Goal: Connect with others: Connect with other users

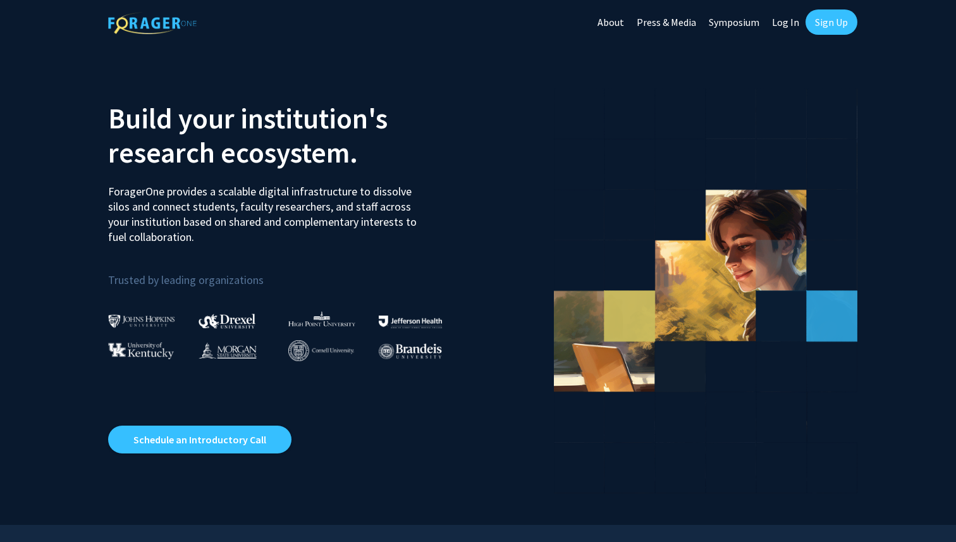
click at [786, 22] on link "Log In" at bounding box center [785, 22] width 40 height 44
select select
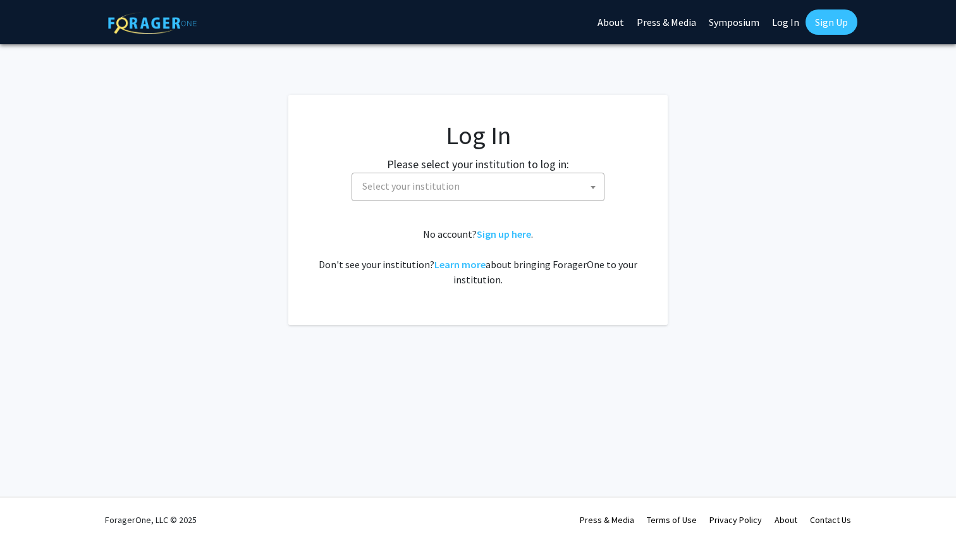
click at [473, 197] on span "Select your institution" at bounding box center [480, 186] width 246 height 26
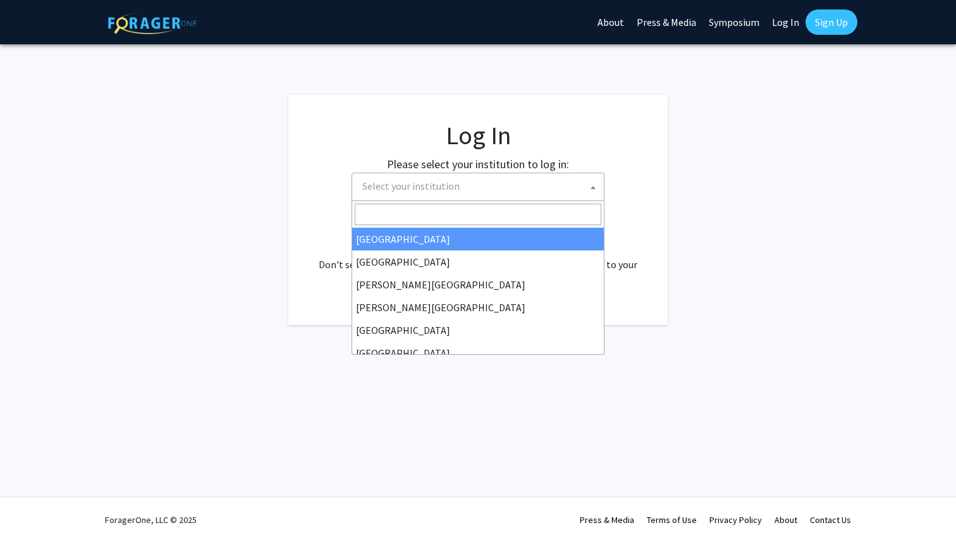
click at [471, 198] on span "Select your institution" at bounding box center [480, 186] width 246 height 26
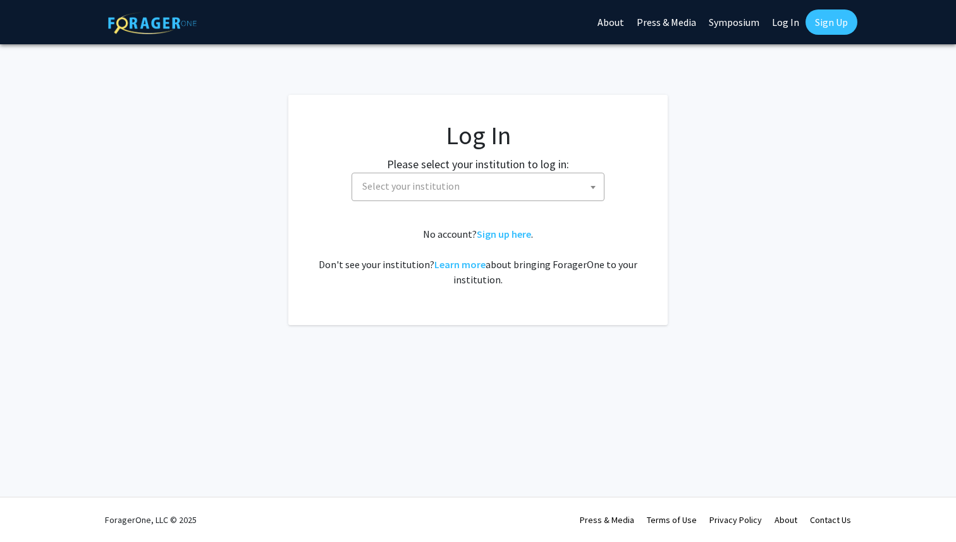
click at [474, 196] on span "Select your institution" at bounding box center [480, 186] width 246 height 26
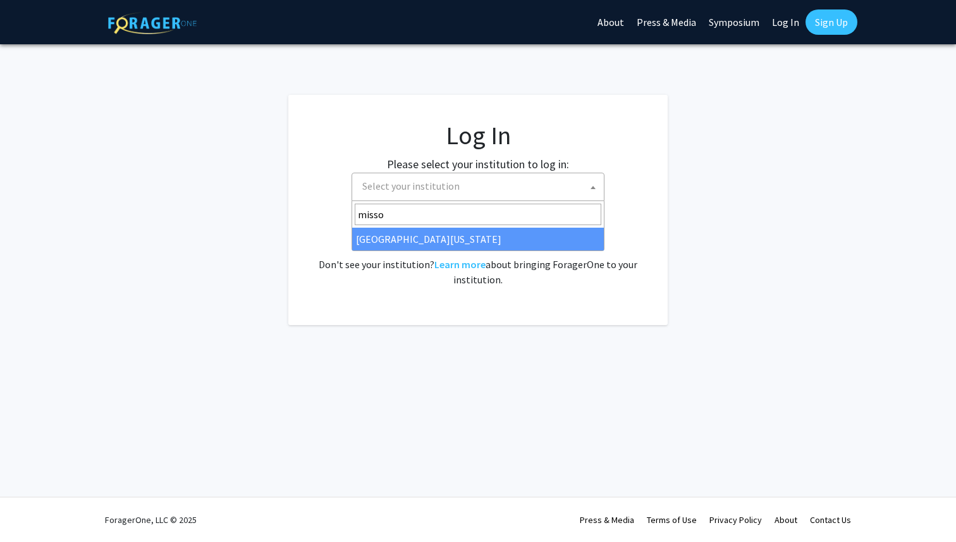
type input "misso"
select select "33"
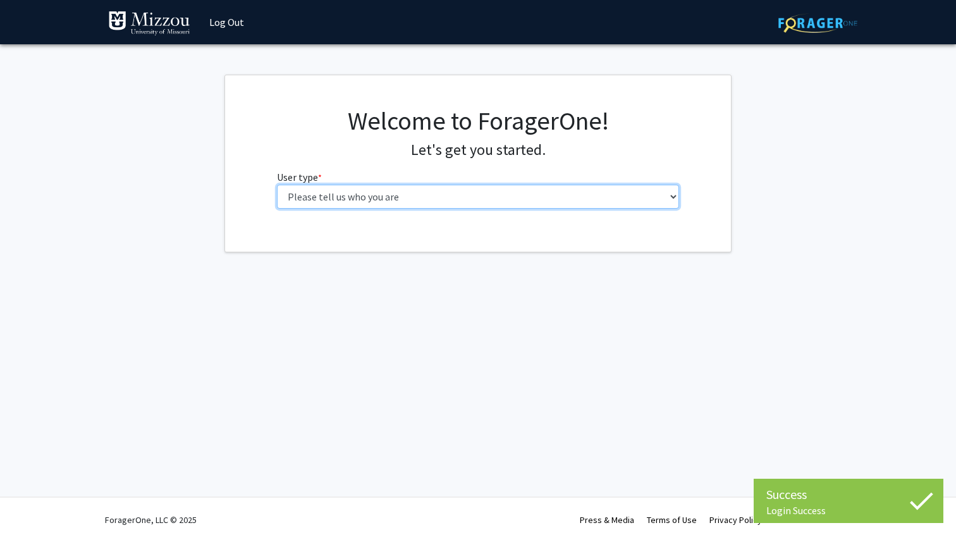
click at [487, 190] on select "Please tell us who you are Undergraduate Student Master's Student Doctoral Cand…" at bounding box center [478, 197] width 403 height 24
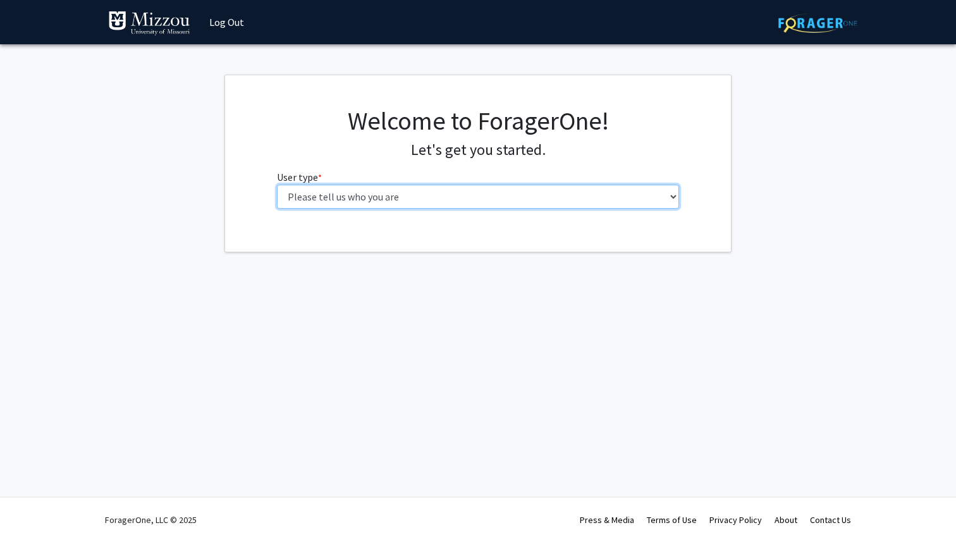
select select "1: undergrad"
click at [277, 185] on select "Please tell us who you are Undergraduate Student Master's Student Doctoral Cand…" at bounding box center [478, 197] width 403 height 24
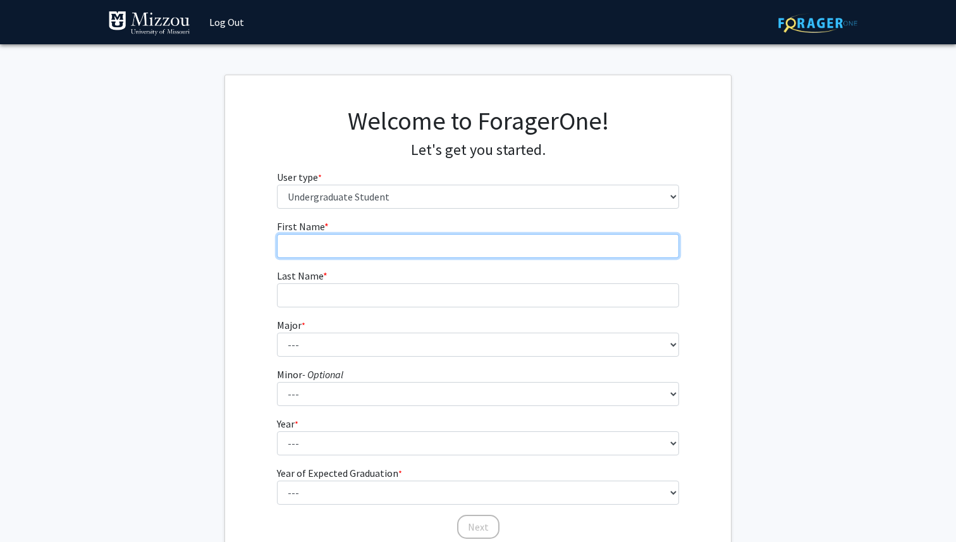
click at [489, 243] on input "First Name * required" at bounding box center [478, 246] width 403 height 24
type input "Gregory"
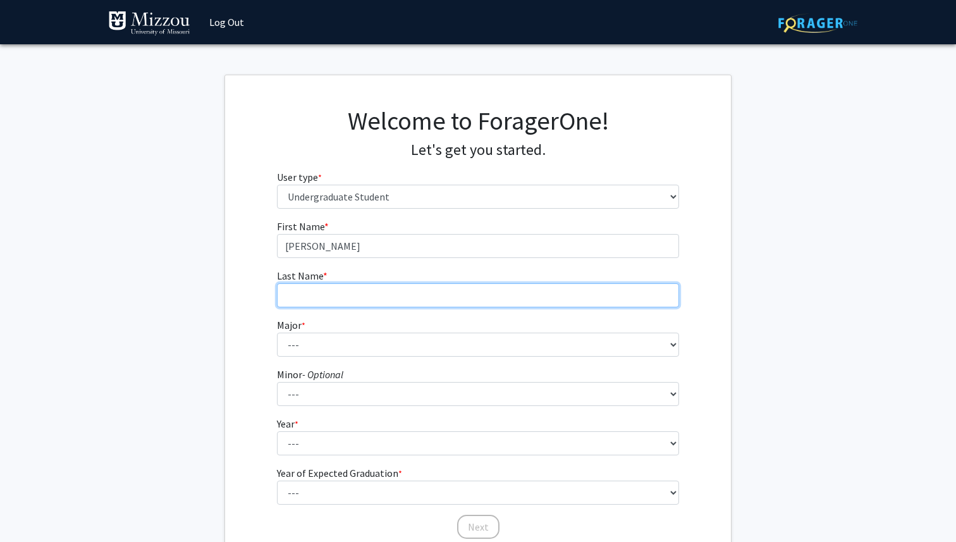
click at [457, 292] on input "Last Name * required" at bounding box center [478, 295] width 403 height 24
type input "Taylor"
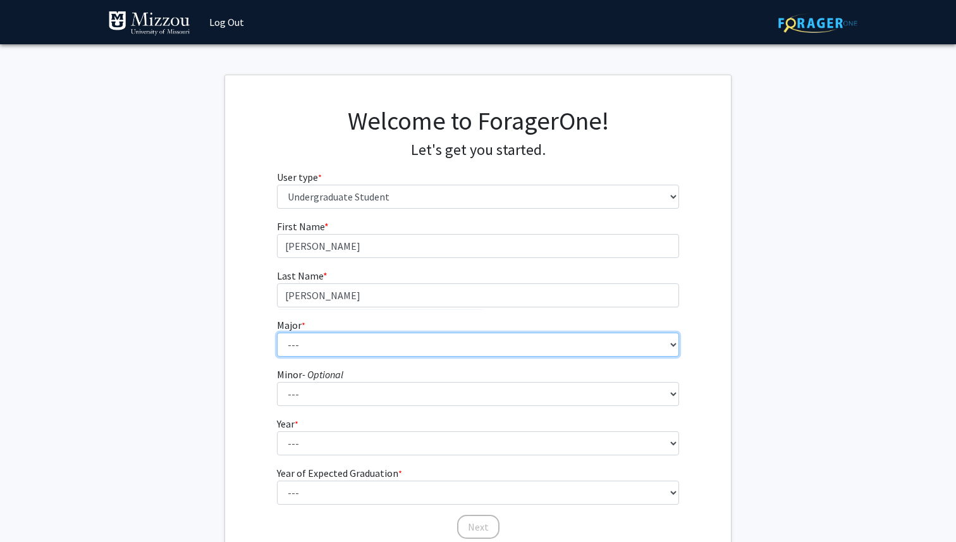
click at [392, 338] on select "--- Agribusiness Management Agricultural Education Agricultural Education: Comm…" at bounding box center [478, 344] width 403 height 24
select select "17: 2505"
click at [277, 332] on select "--- Agribusiness Management Agricultural Education Agricultural Education: Comm…" at bounding box center [478, 344] width 403 height 24
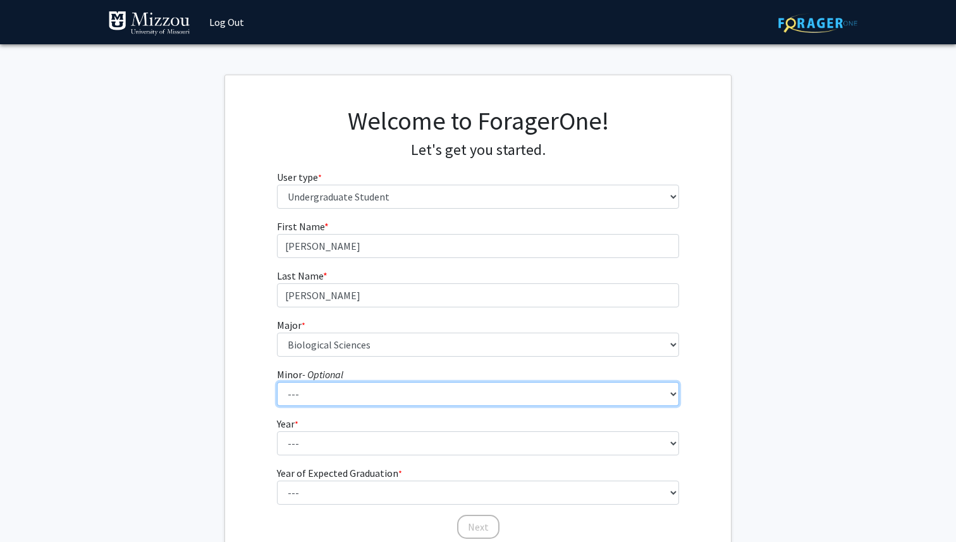
click at [413, 398] on select "--- Accountancy Aerospace Engineering Aerospace Studies Agribusiness Management…" at bounding box center [478, 394] width 403 height 24
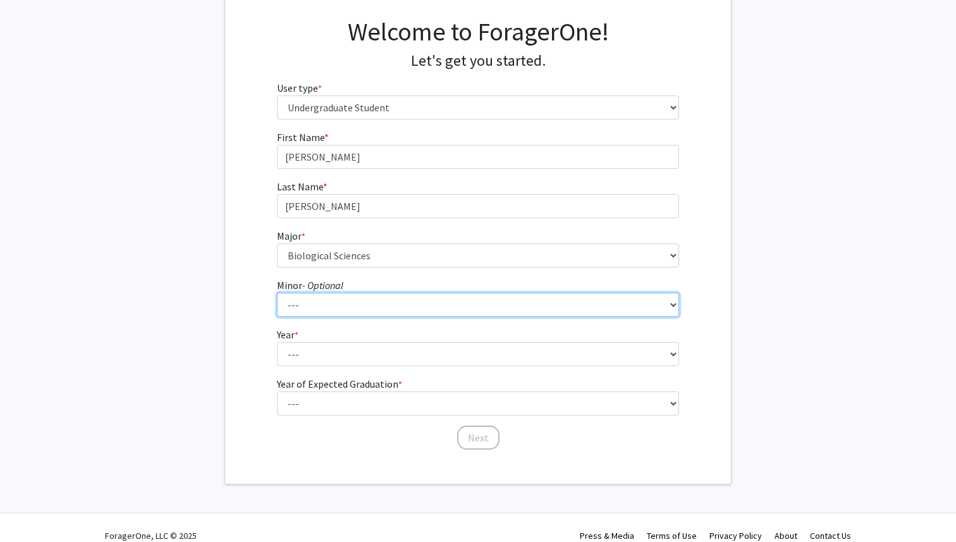
scroll to position [105, 0]
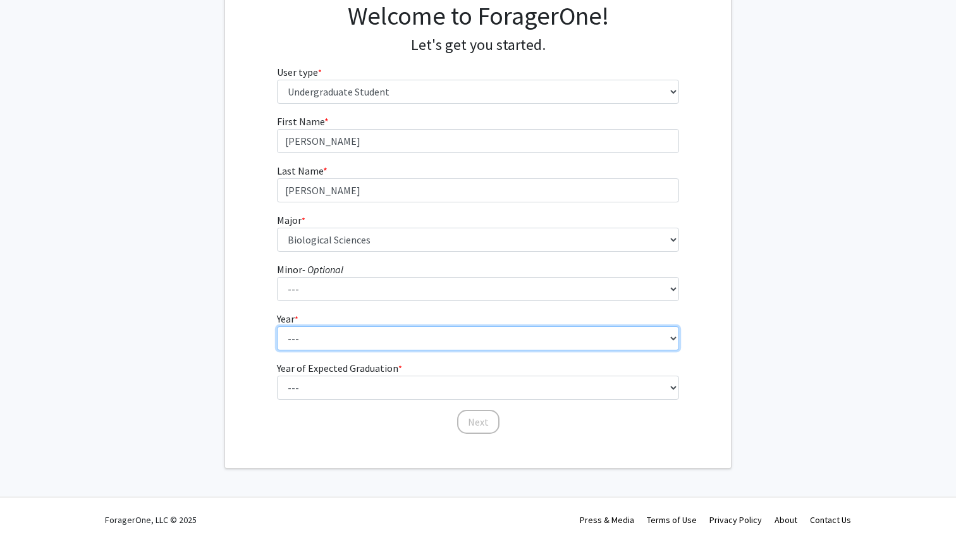
click at [439, 338] on select "--- First-year Sophomore Junior Senior Postbaccalaureate Certificate" at bounding box center [478, 338] width 403 height 24
select select "2: sophomore"
click at [277, 326] on select "--- First-year Sophomore Junior Senior Postbaccalaureate Certificate" at bounding box center [478, 338] width 403 height 24
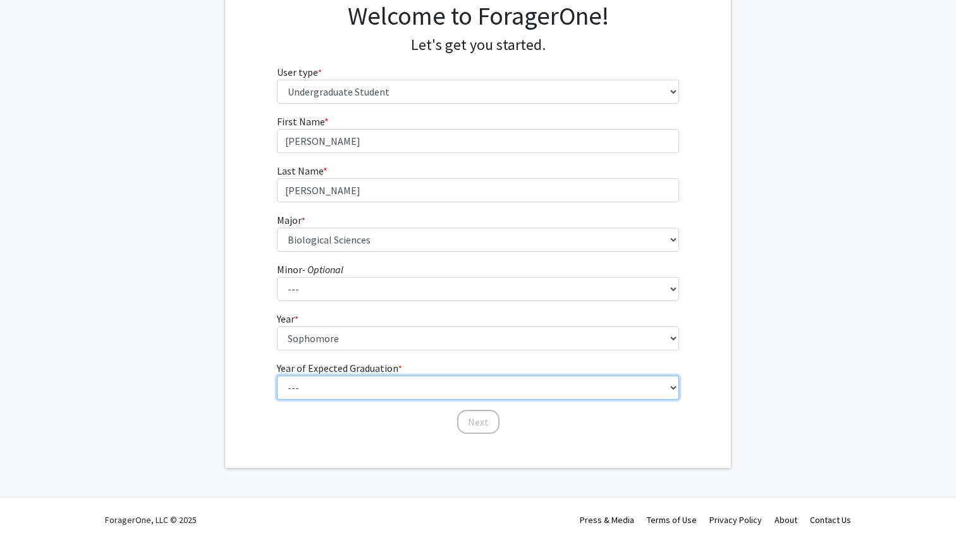
click at [426, 391] on select "--- 2025 2026 2027 2028 2029 2030 2031 2032 2033 2034" at bounding box center [478, 387] width 403 height 24
select select "4: 2028"
click at [277, 375] on select "--- 2025 2026 2027 2028 2029 2030 2031 2032 2033 2034" at bounding box center [478, 387] width 403 height 24
click at [469, 397] on select "--- 2025 2026 2027 2028 2029 2030 2031 2032 2033 2034" at bounding box center [478, 387] width 403 height 24
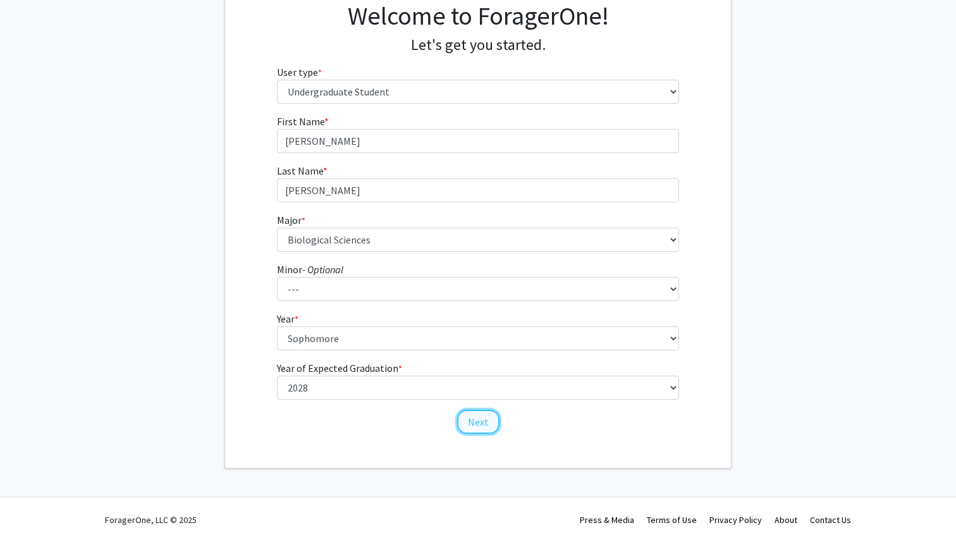
click at [488, 422] on button "Next" at bounding box center [478, 422] width 42 height 24
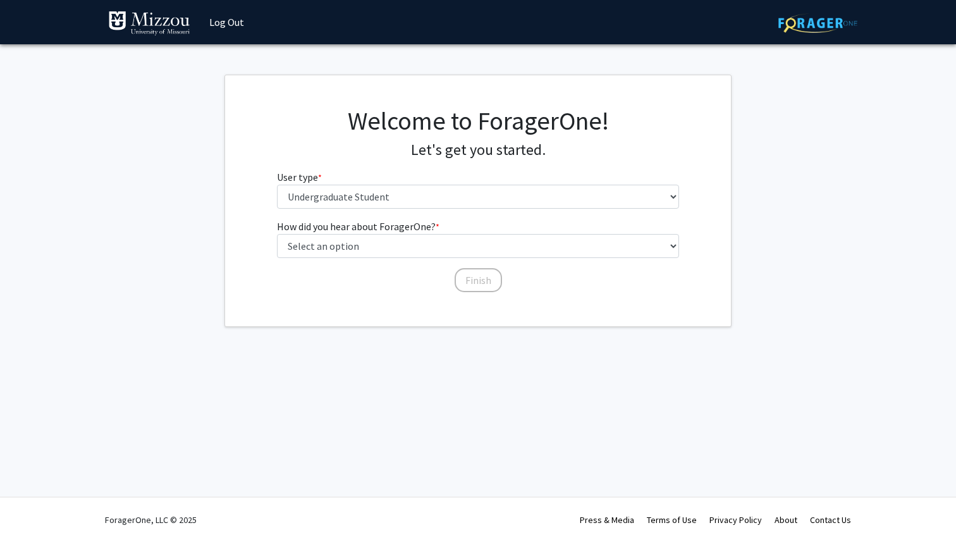
scroll to position [0, 0]
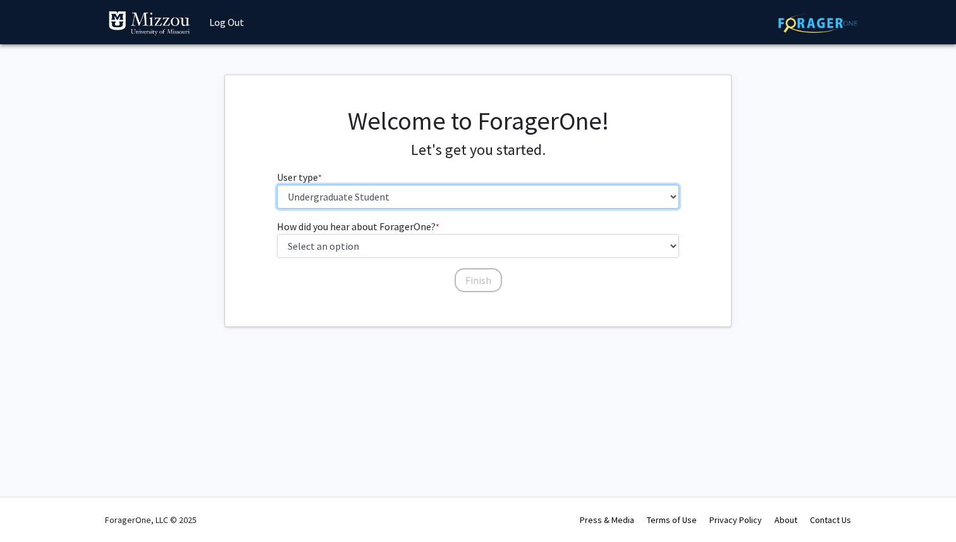
click at [497, 193] on select "Please tell us who you are Undergraduate Student Master's Student Doctoral Cand…" at bounding box center [478, 197] width 403 height 24
click at [277, 185] on select "Please tell us who you are Undergraduate Student Master's Student Doctoral Cand…" at bounding box center [478, 197] width 403 height 24
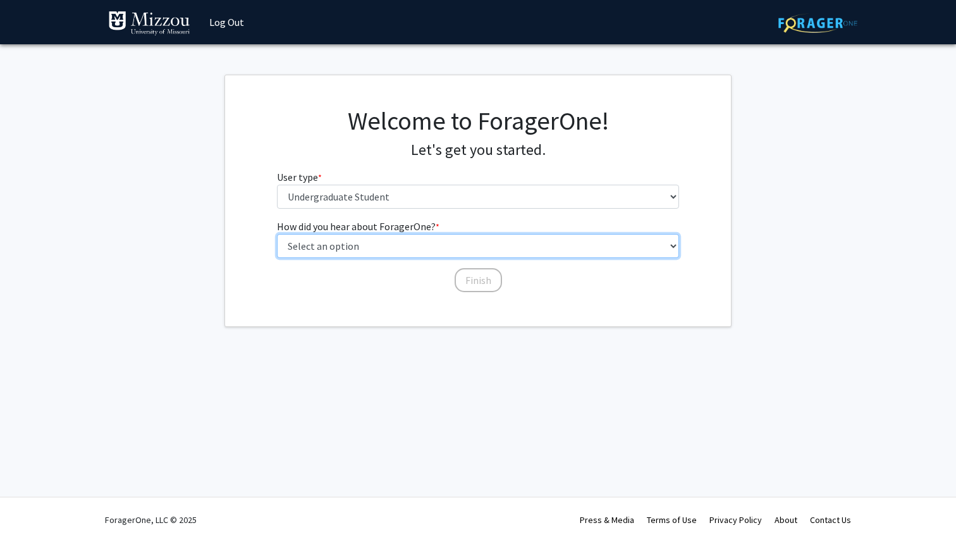
click at [457, 246] on select "Select an option Peer/student recommendation Faculty/staff recommendation Unive…" at bounding box center [478, 246] width 403 height 24
select select "3: university_website"
click at [277, 234] on select "Select an option Peer/student recommendation Faculty/staff recommendation Unive…" at bounding box center [478, 246] width 403 height 24
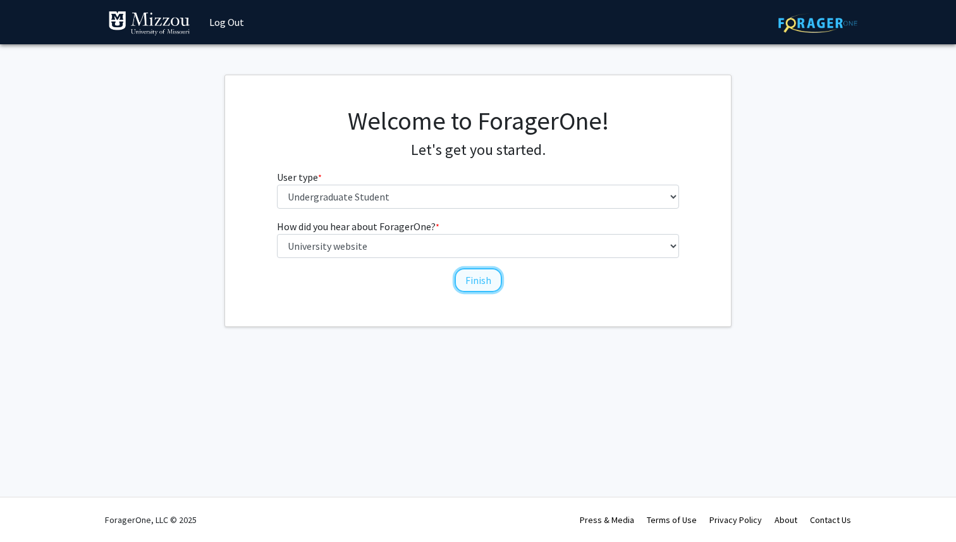
click at [478, 276] on button "Finish" at bounding box center [477, 280] width 47 height 24
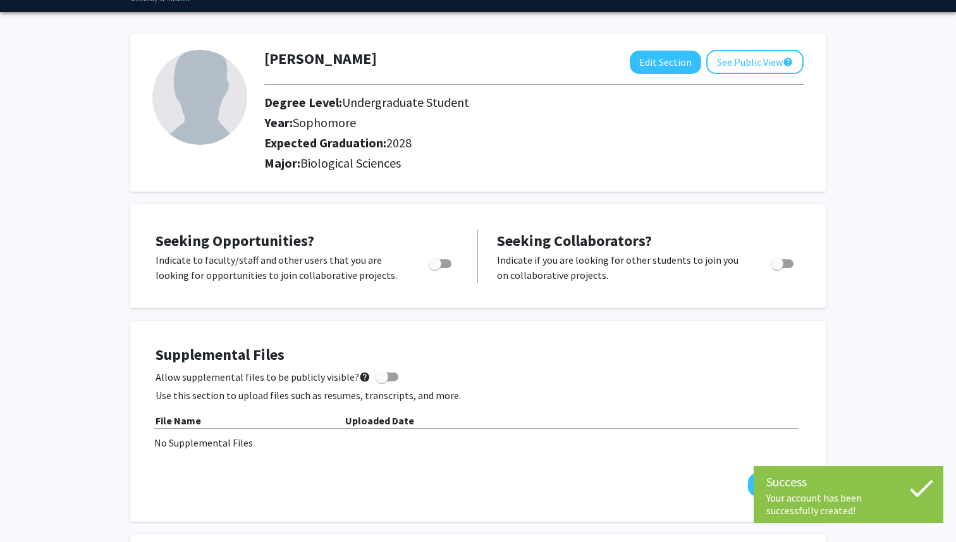
scroll to position [35, 0]
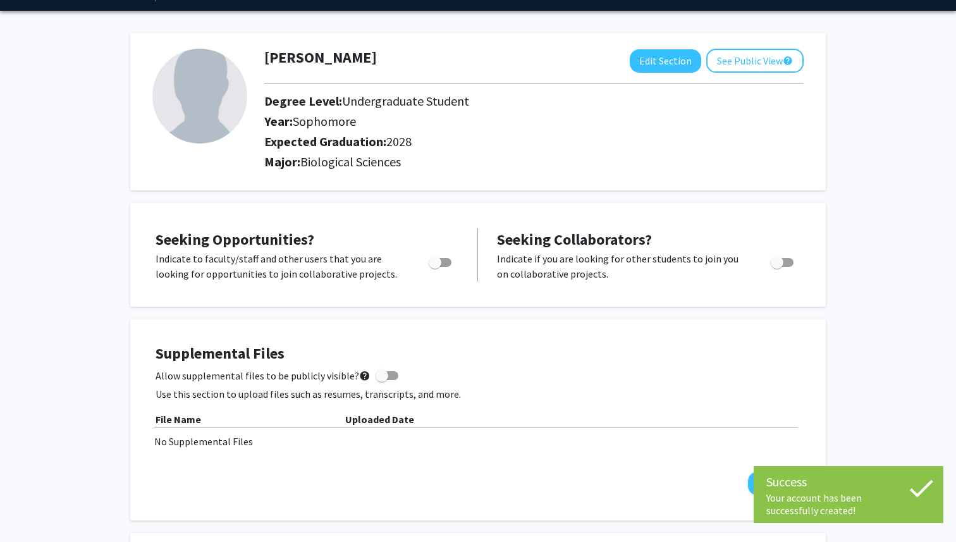
click at [441, 260] on span "Toggle" at bounding box center [440, 262] width 23 height 9
click at [435, 267] on input "Are you actively seeking opportunities?" at bounding box center [434, 267] width 1 height 1
checkbox input "true"
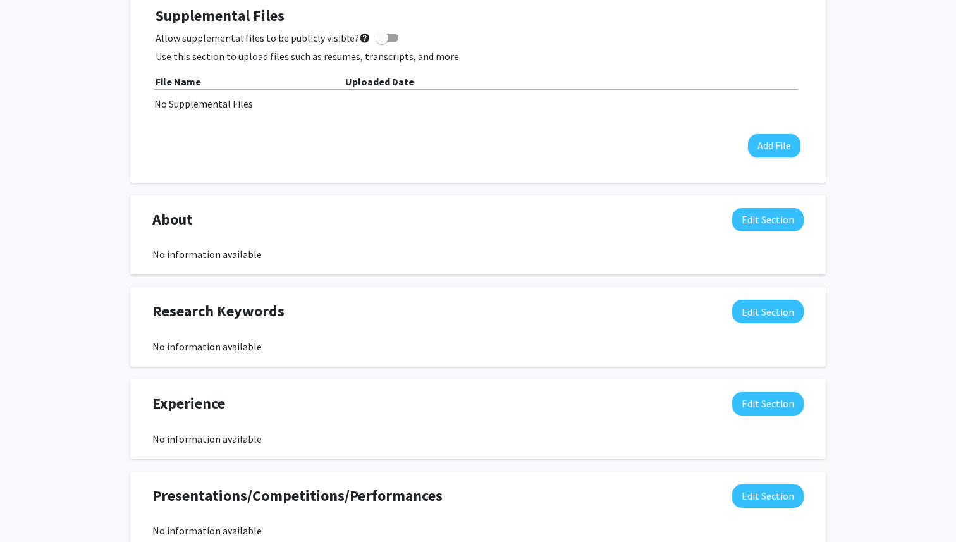
scroll to position [0, 0]
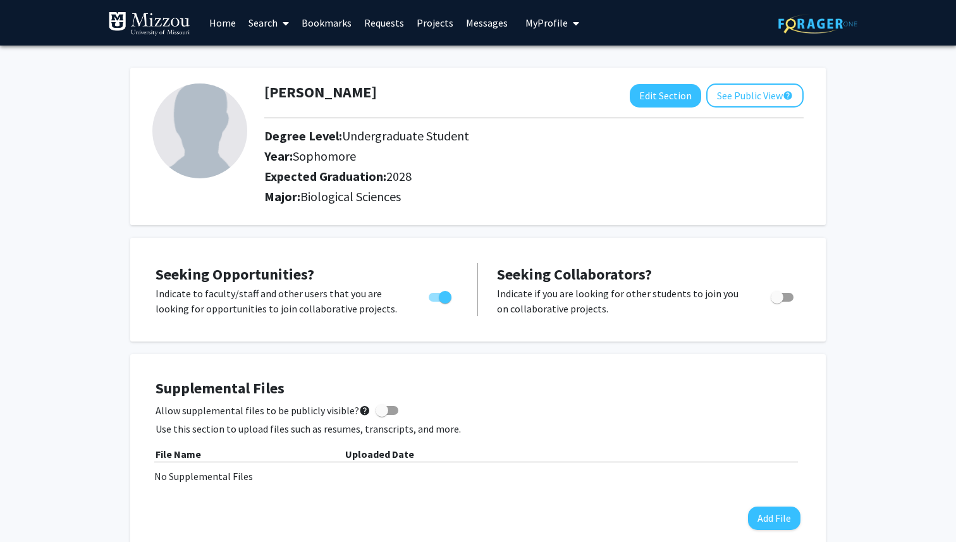
click at [226, 21] on link "Home" at bounding box center [222, 23] width 39 height 44
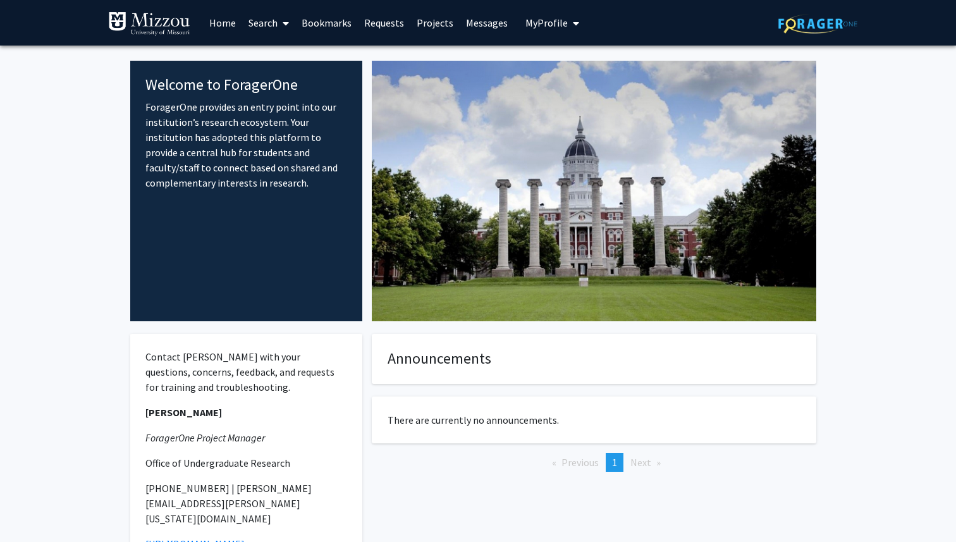
click at [268, 29] on link "Search" at bounding box center [268, 23] width 53 height 44
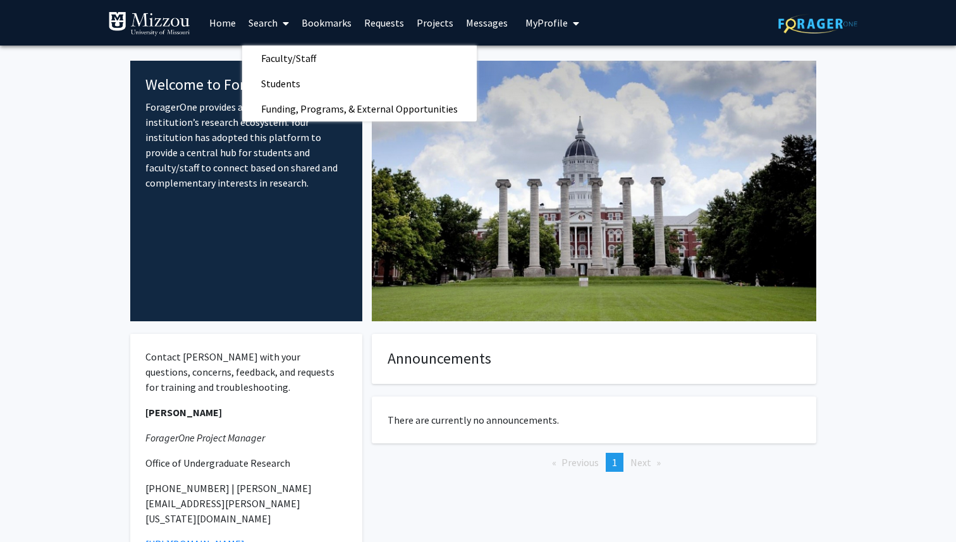
click at [391, 21] on link "Requests" at bounding box center [384, 23] width 52 height 44
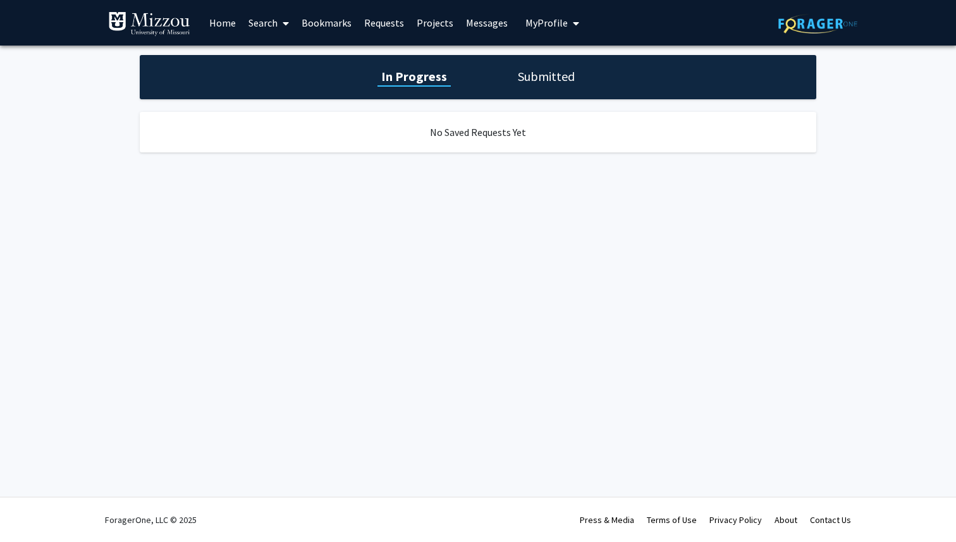
click at [532, 74] on h1 "Submitted" at bounding box center [546, 77] width 64 height 18
click at [434, 33] on link "Projects" at bounding box center [434, 23] width 49 height 44
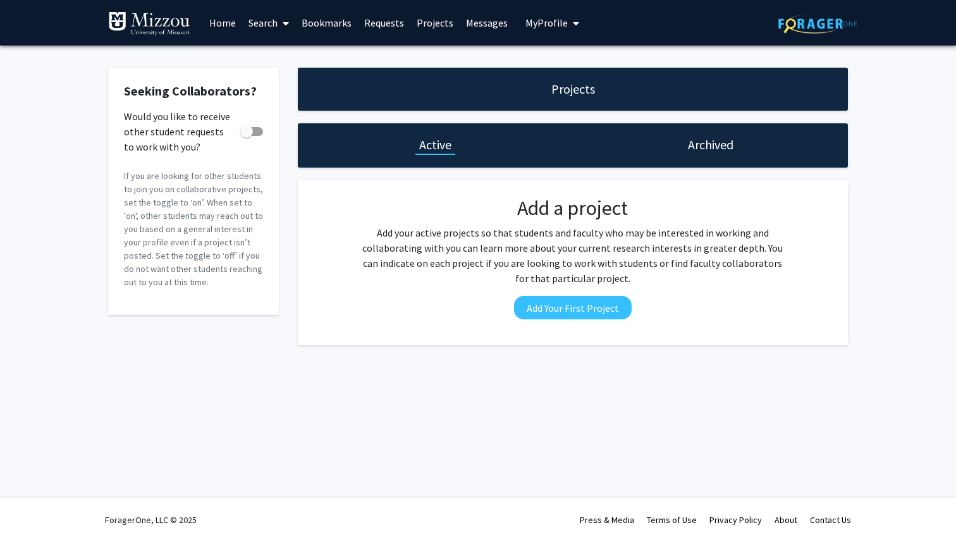
click at [491, 15] on link "Messages" at bounding box center [486, 23] width 54 height 44
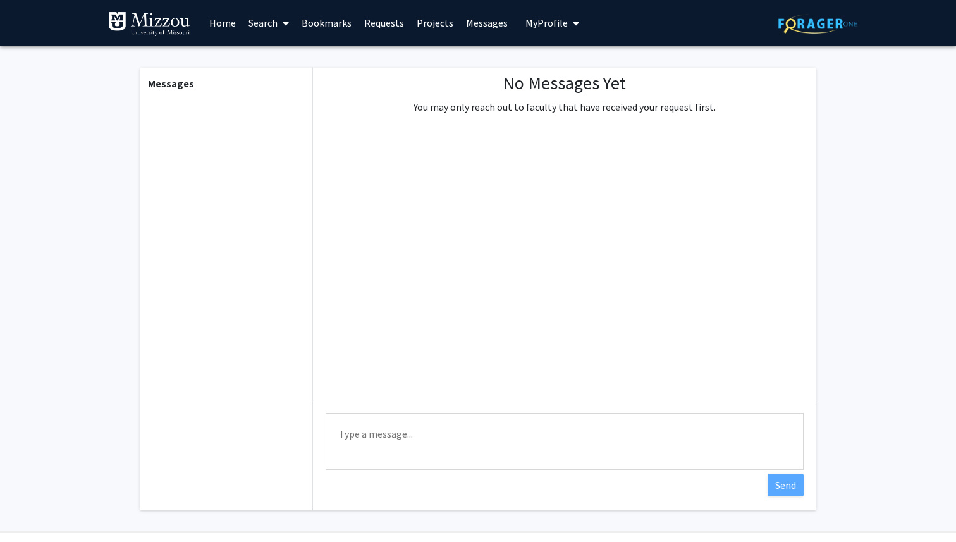
click at [535, 25] on span "My Profile" at bounding box center [546, 22] width 42 height 13
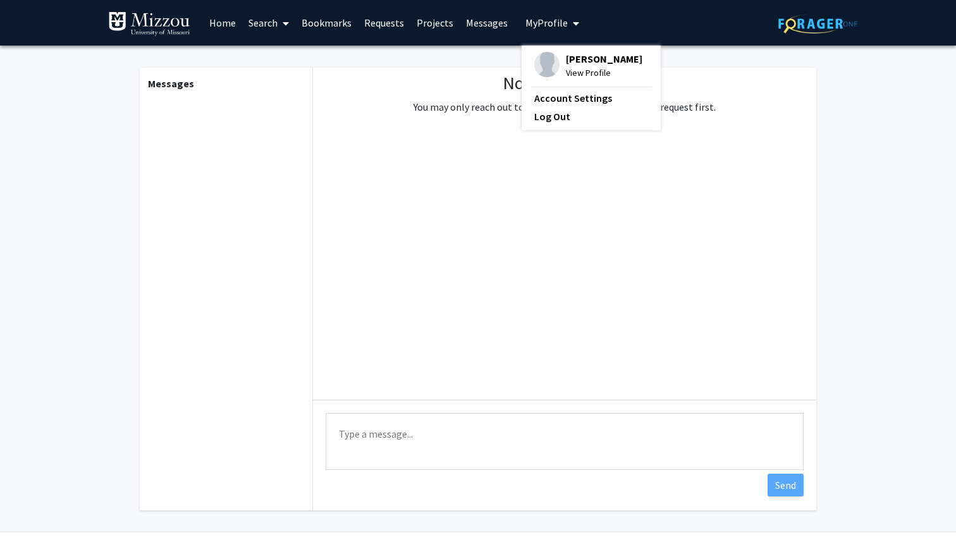
click at [329, 16] on link "Bookmarks" at bounding box center [326, 23] width 63 height 44
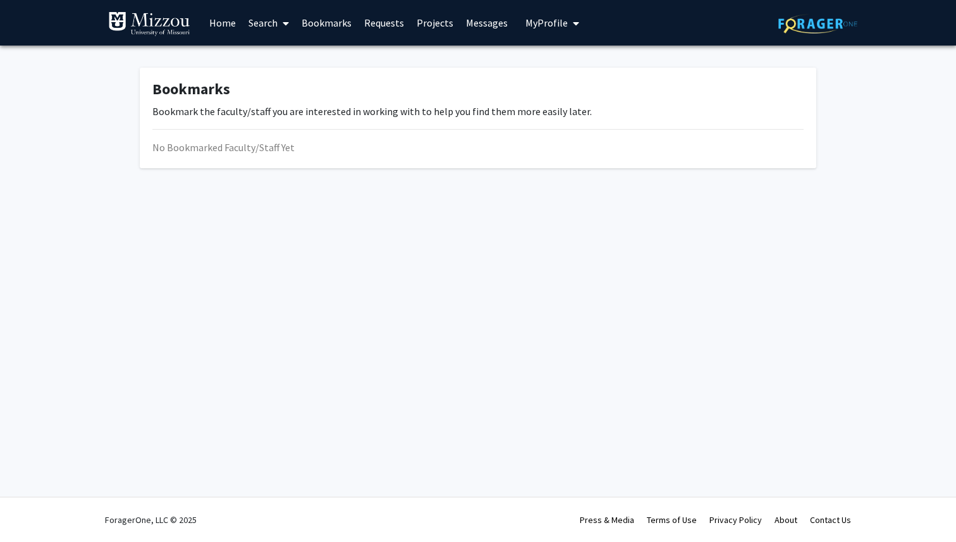
click at [258, 18] on link "Search" at bounding box center [268, 23] width 53 height 44
click at [308, 59] on span "Faculty/Staff" at bounding box center [288, 58] width 93 height 25
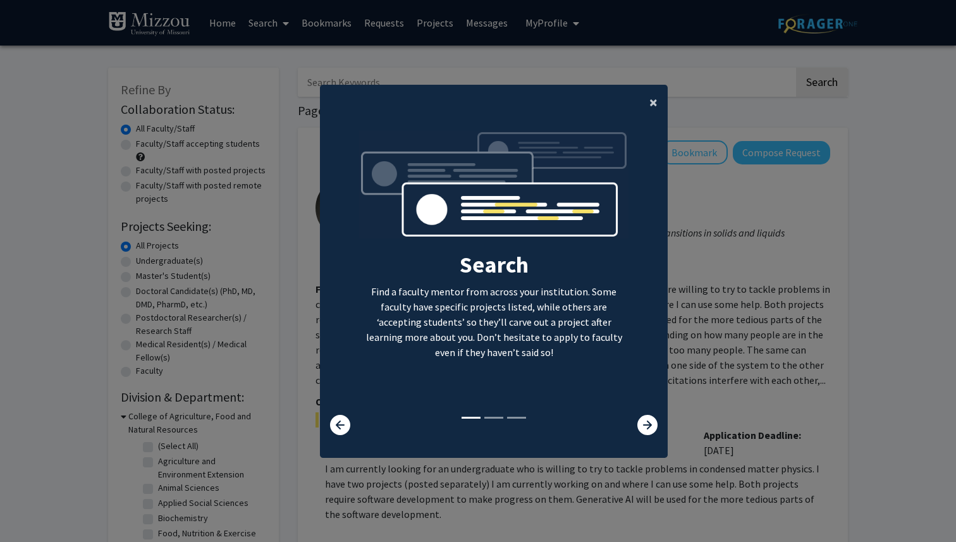
click at [650, 104] on span "×" at bounding box center [653, 102] width 8 height 20
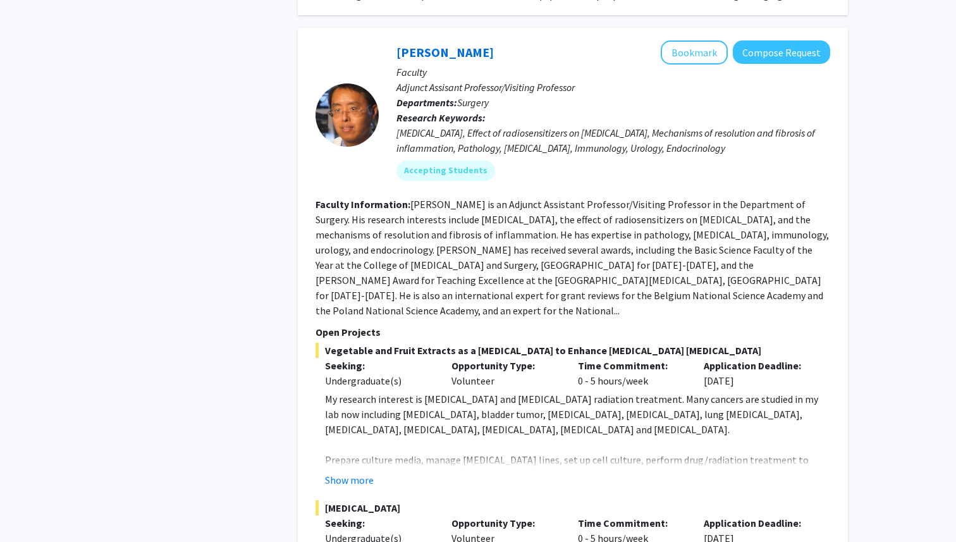
scroll to position [3395, 0]
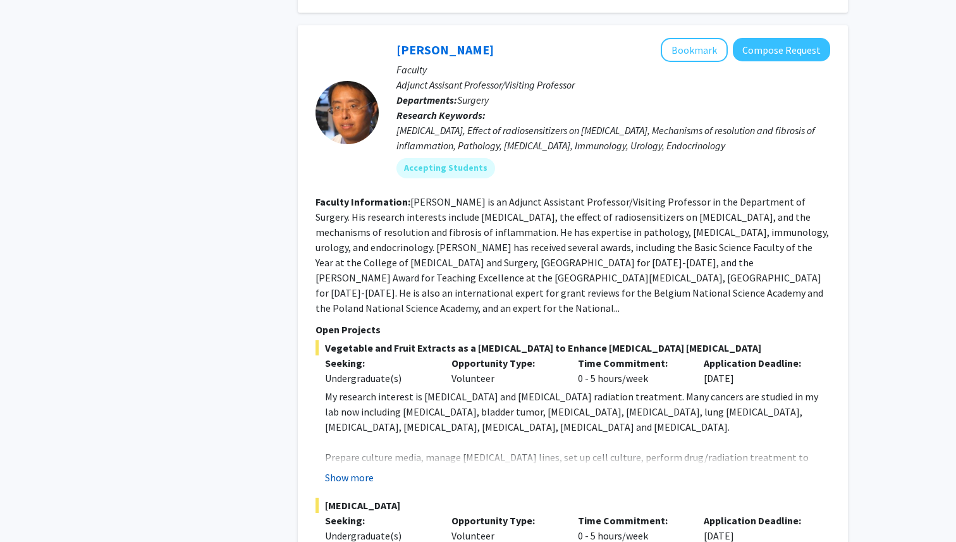
click at [356, 470] on button "Show more" at bounding box center [349, 477] width 49 height 15
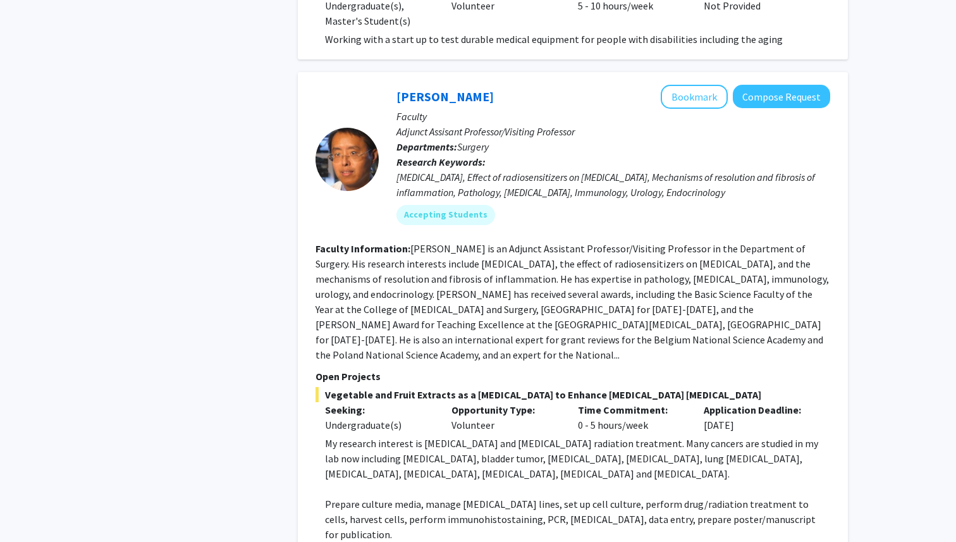
scroll to position [3343, 0]
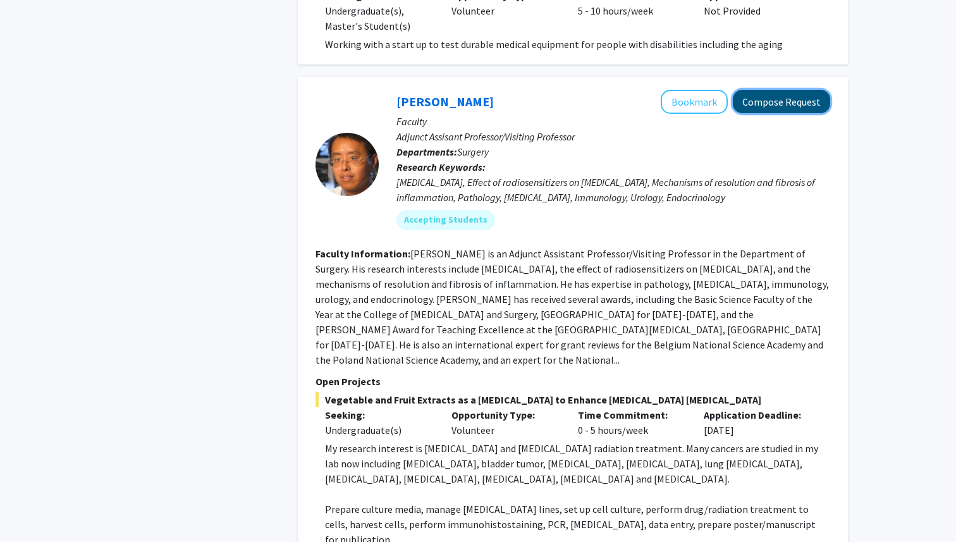
click at [794, 90] on button "Compose Request" at bounding box center [781, 101] width 97 height 23
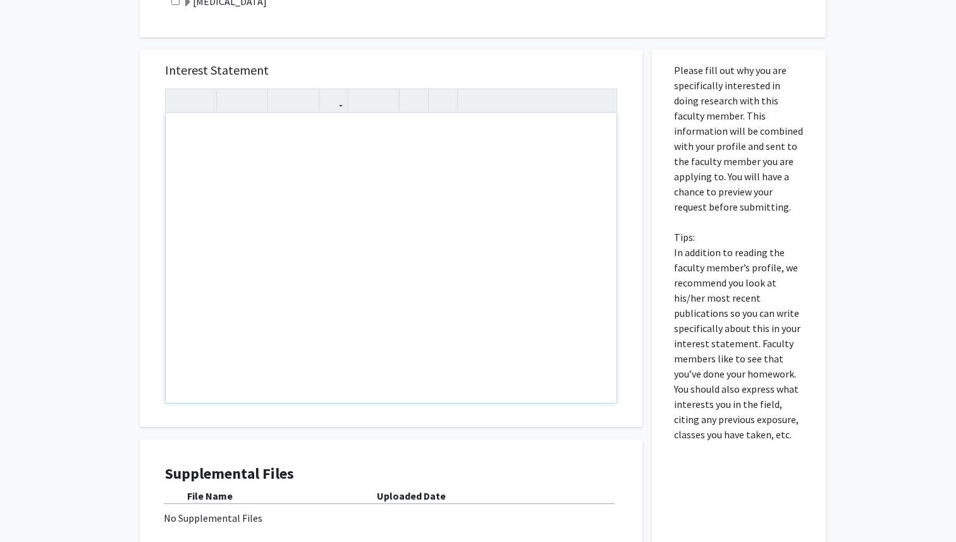
scroll to position [509, 0]
